Goal: Navigation & Orientation: Find specific page/section

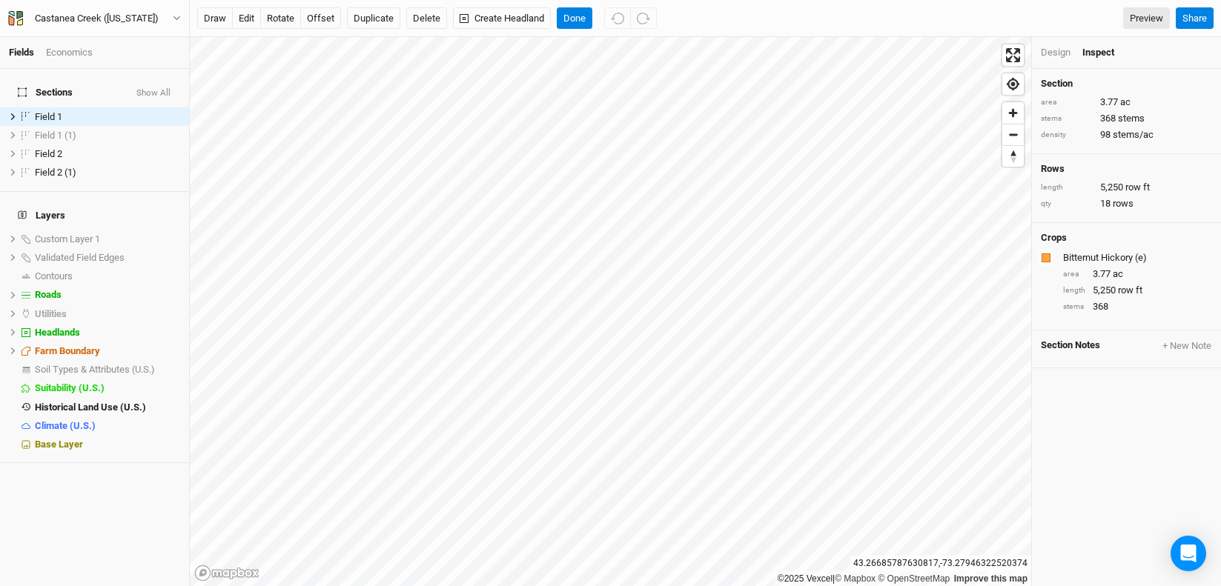
click at [1053, 54] on div "Design" at bounding box center [1056, 52] width 30 height 13
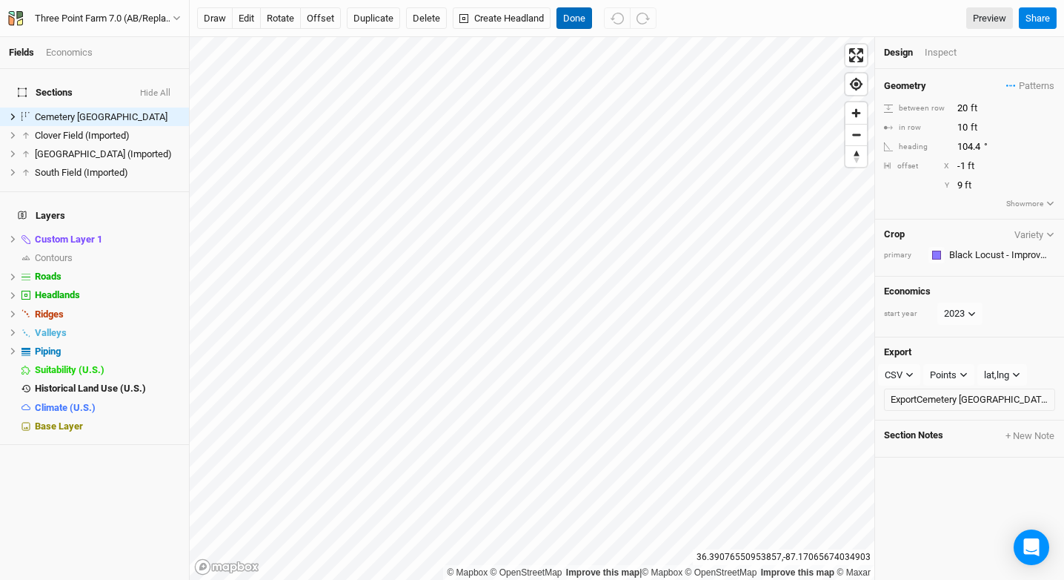
click at [572, 21] on button "Done" at bounding box center [575, 18] width 36 height 22
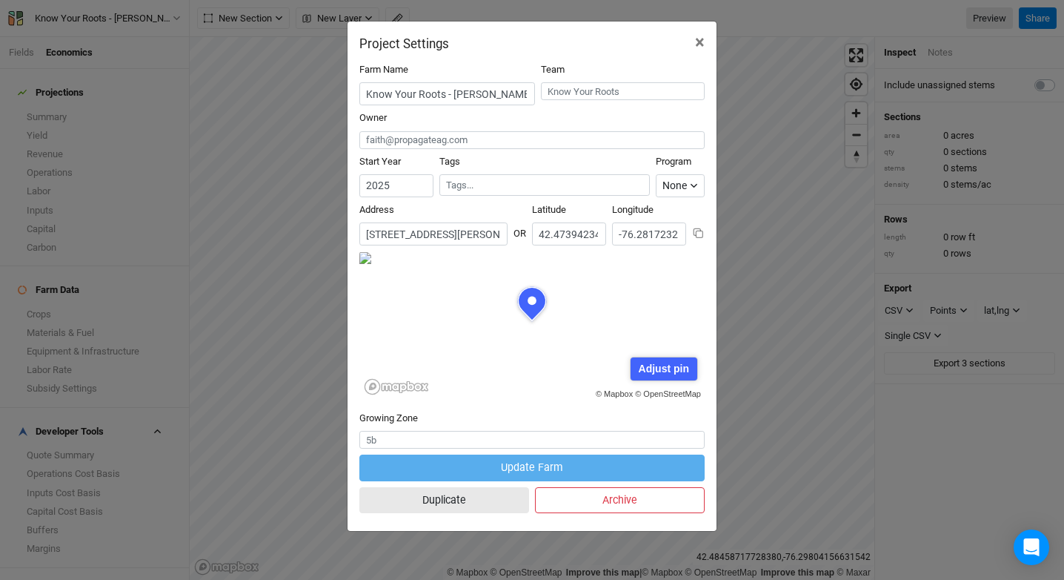
scroll to position [74, 173]
